Goal: Find contact information

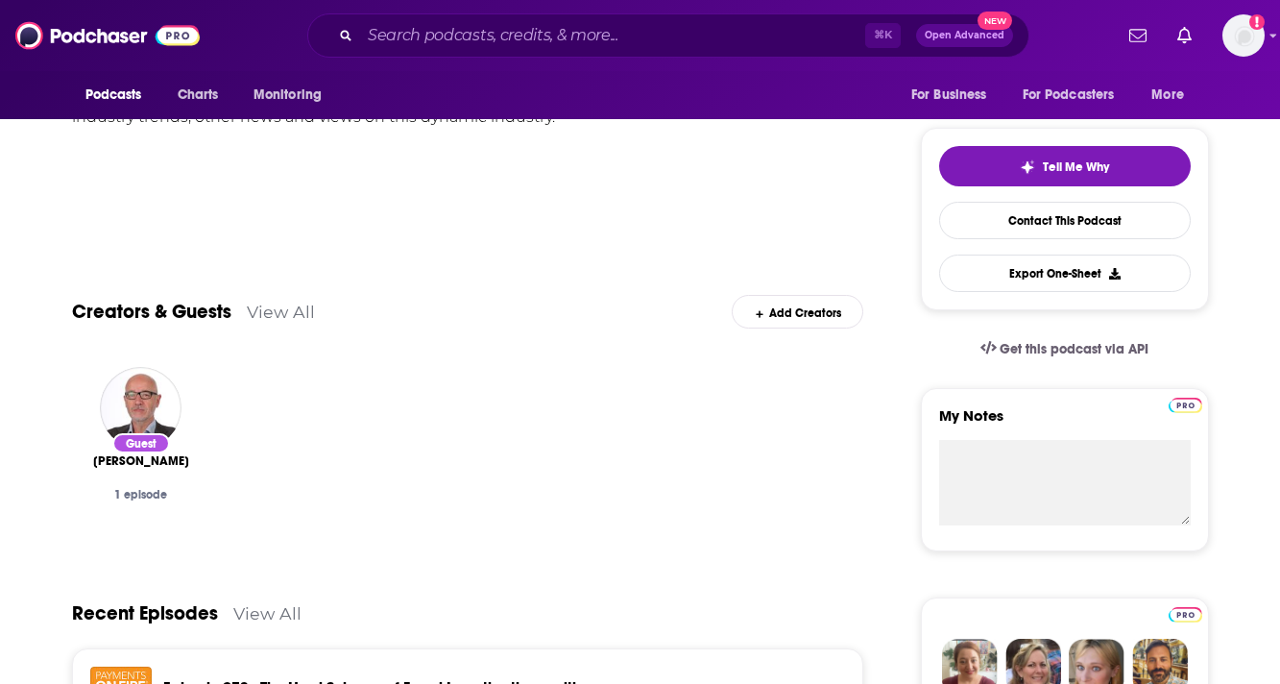
scroll to position [353, 0]
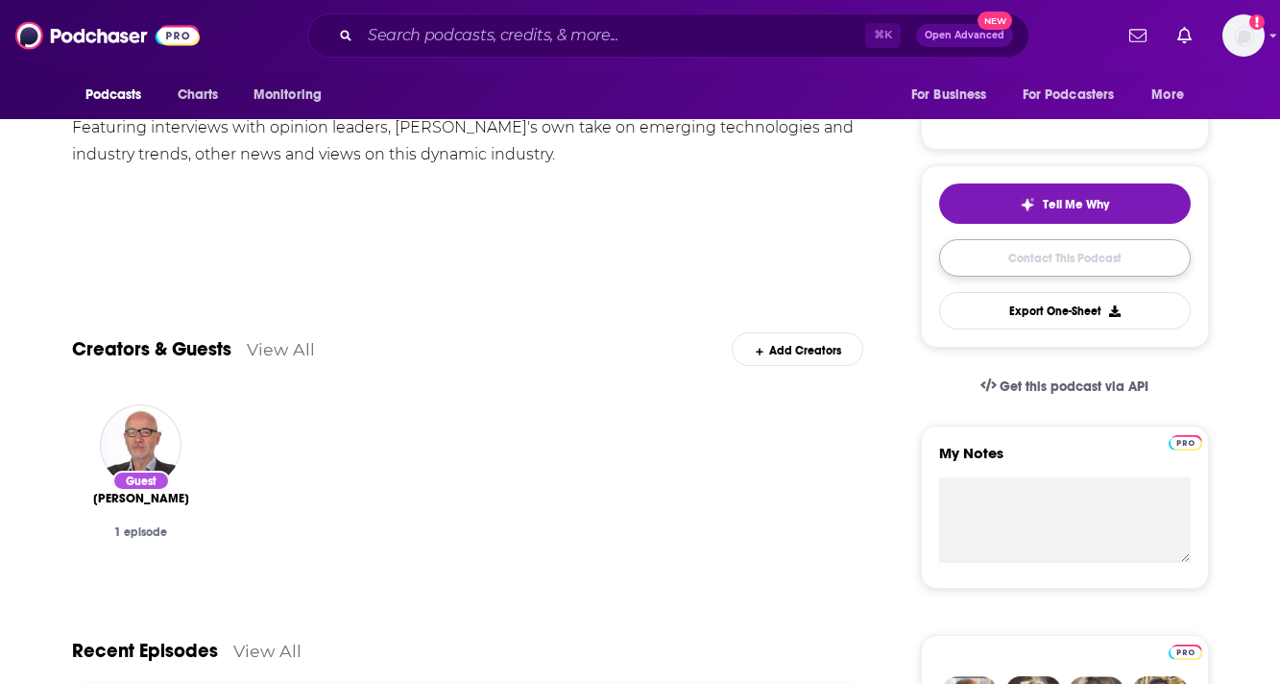
click at [971, 274] on link "Contact This Podcast" at bounding box center [1065, 257] width 252 height 37
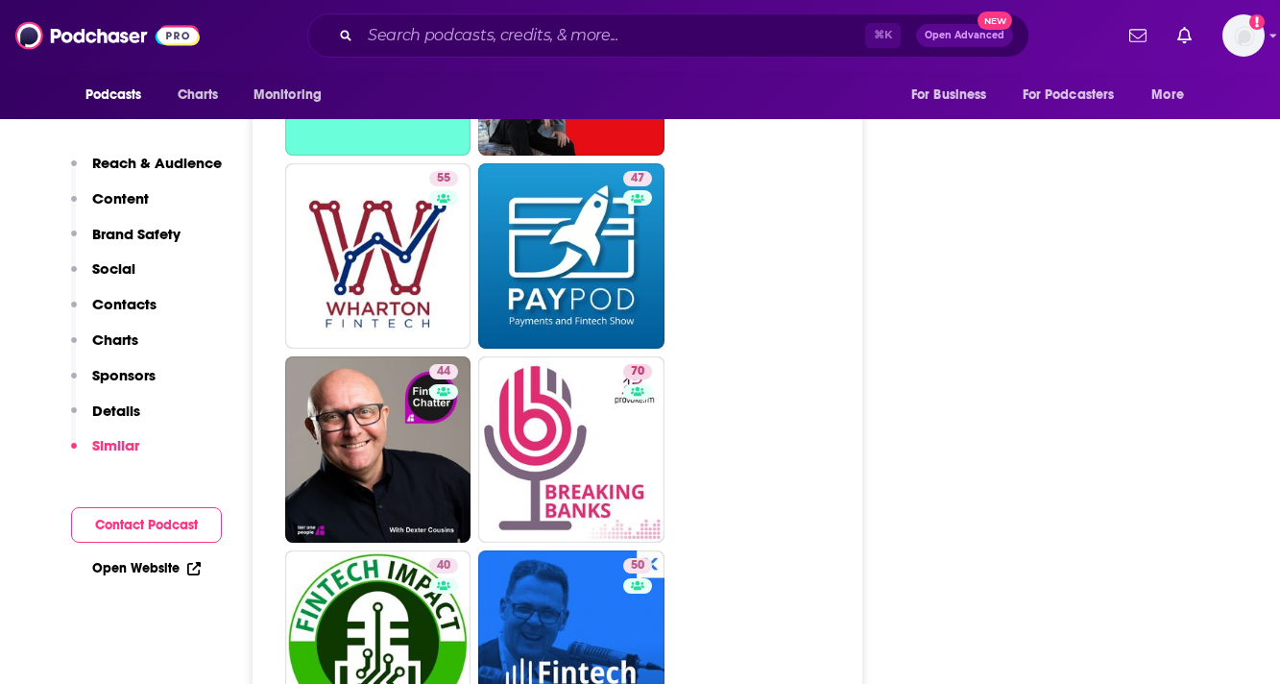
scroll to position [3315, 0]
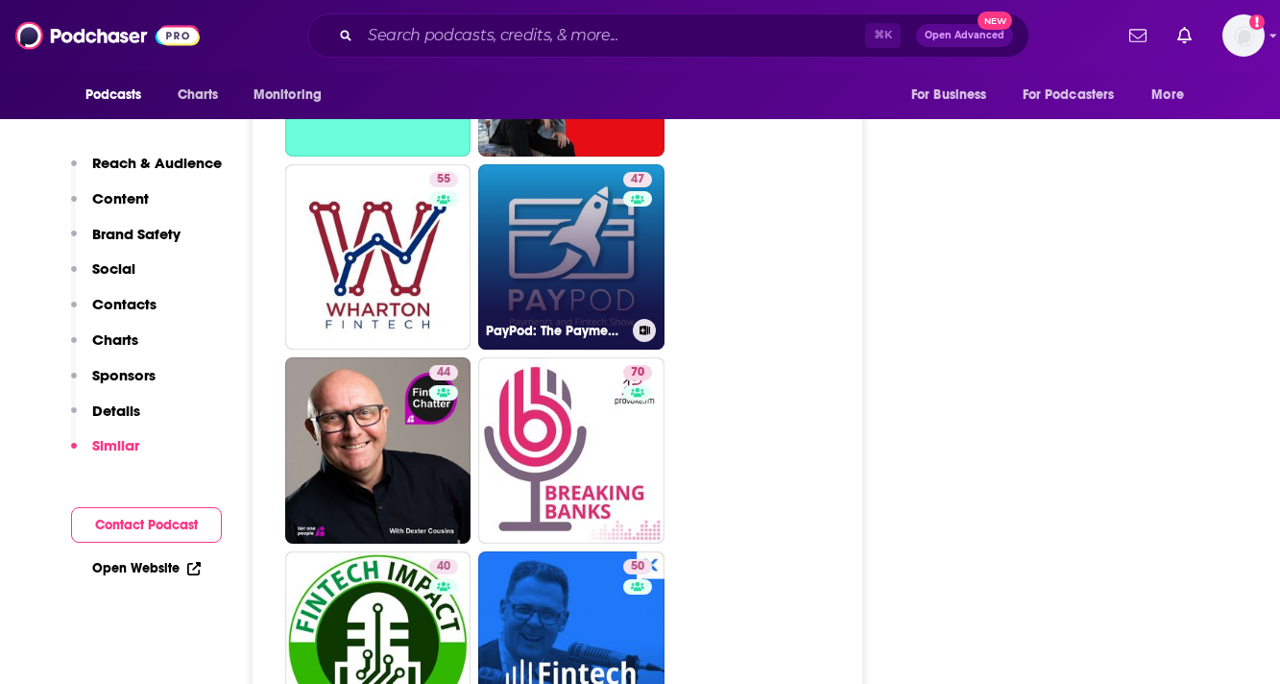
click at [602, 194] on link "47 PayPod: The Payments and Fintech Podcast" at bounding box center [571, 257] width 186 height 186
type input "[URL][DOMAIN_NAME]"
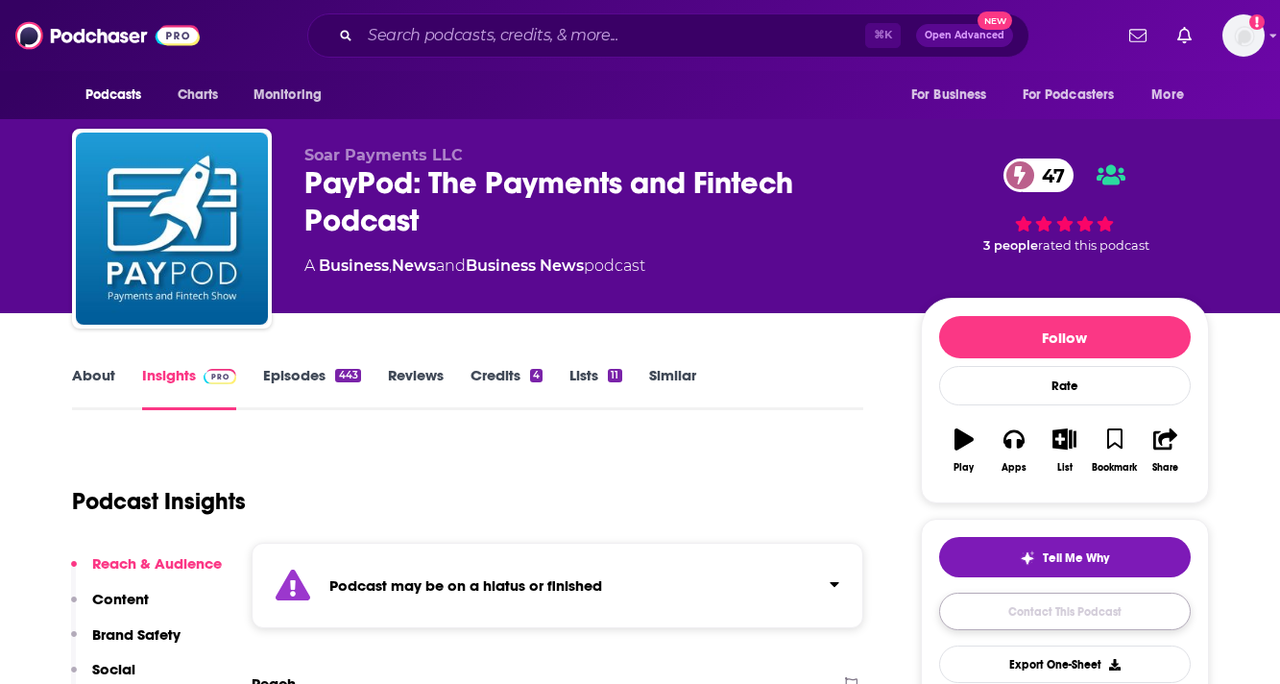
click at [984, 613] on link "Contact This Podcast" at bounding box center [1065, 611] width 252 height 37
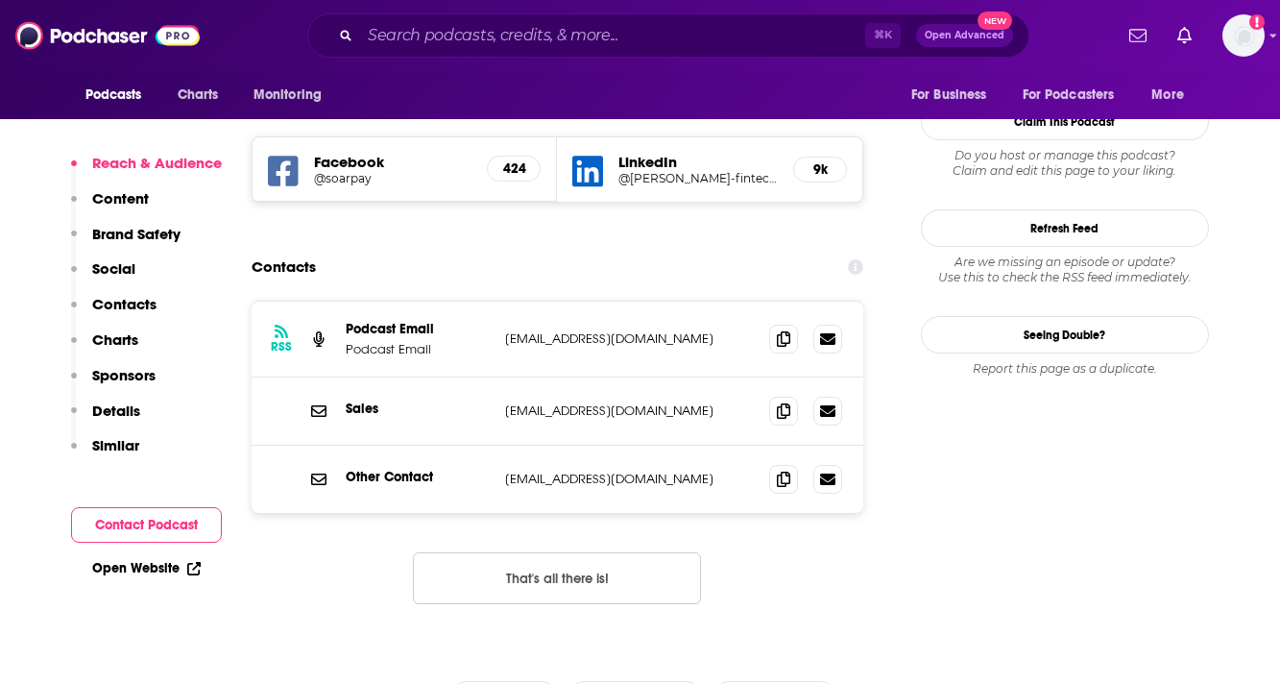
scroll to position [1974, 0]
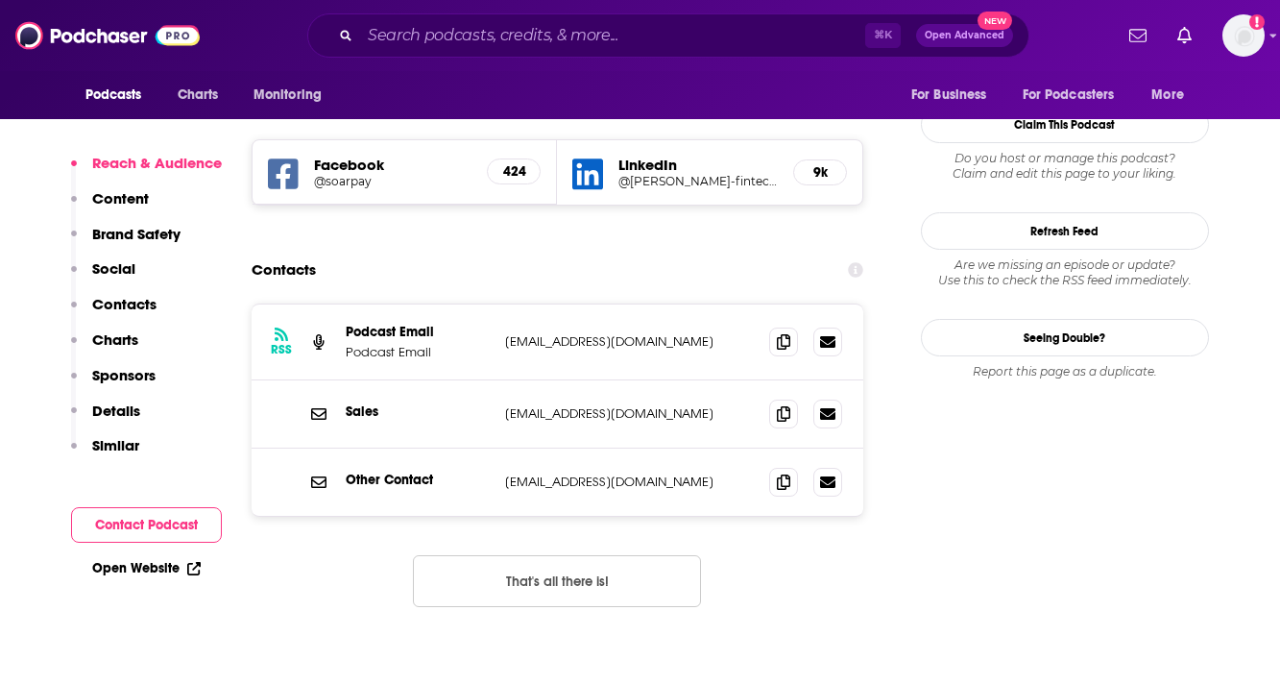
click at [119, 263] on p "Social" at bounding box center [113, 268] width 43 height 18
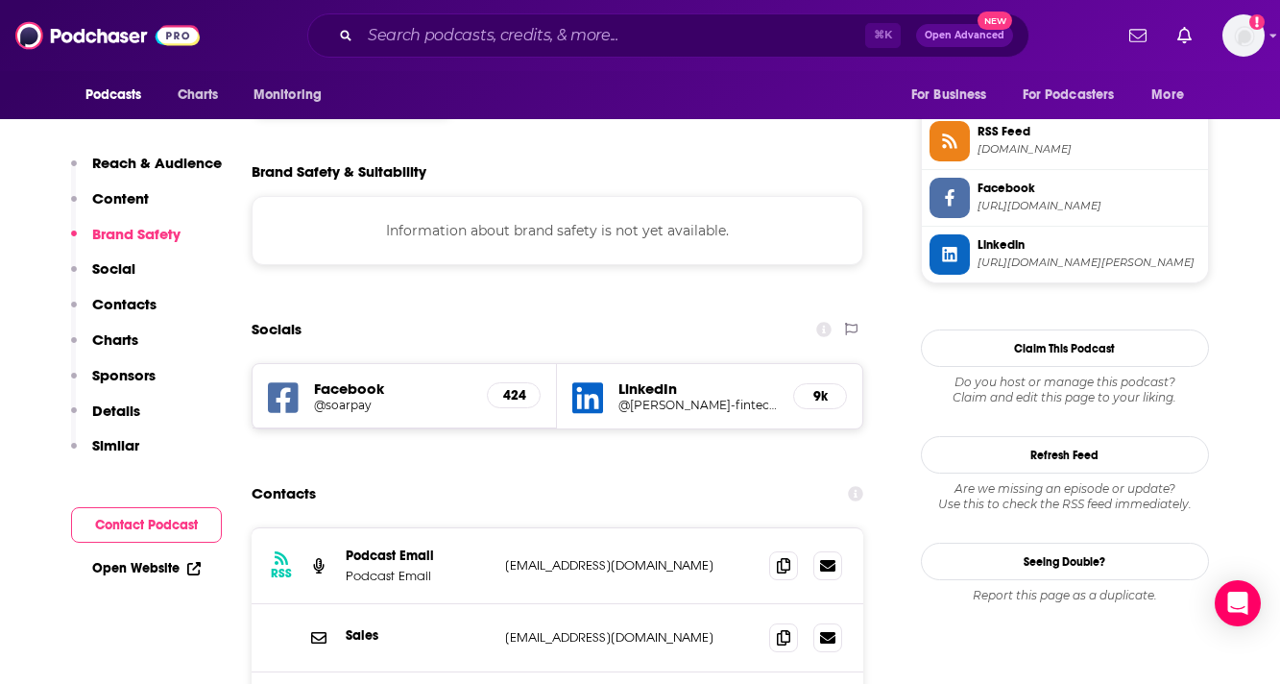
scroll to position [1823, 0]
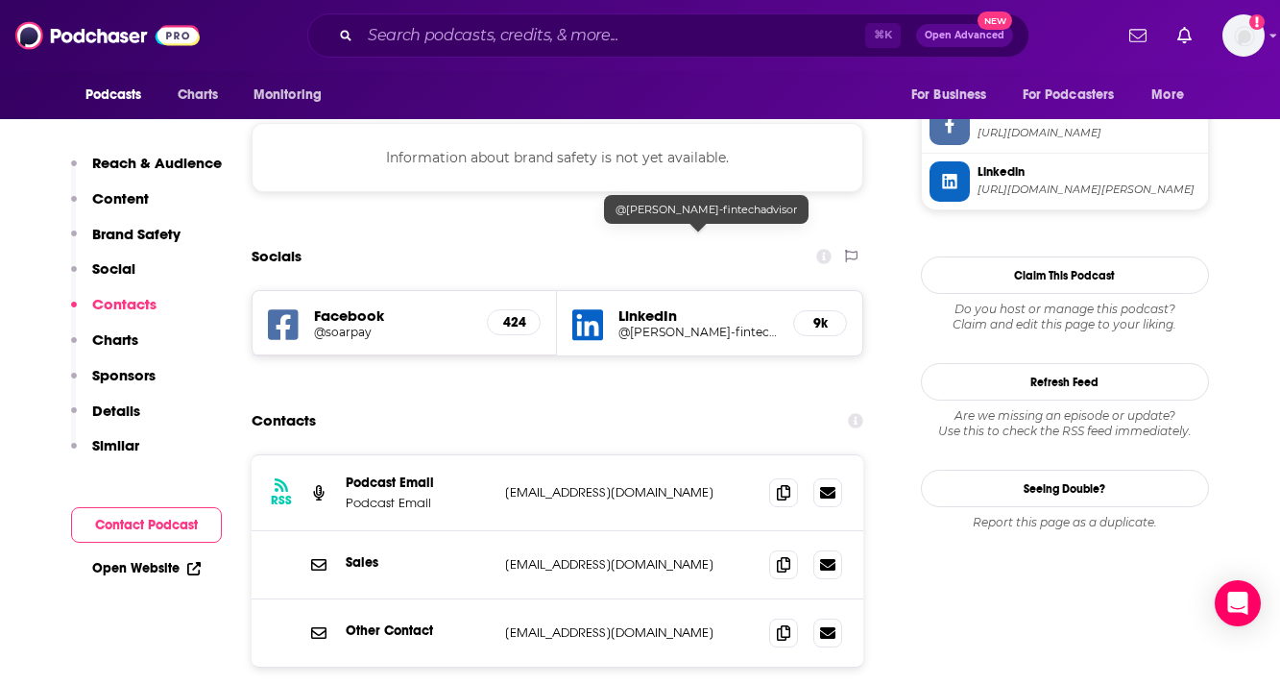
click at [632, 325] on h5 "@[PERSON_NAME]-fintechadvisor" at bounding box center [698, 332] width 159 height 14
